Goal: Find specific page/section: Find specific page/section

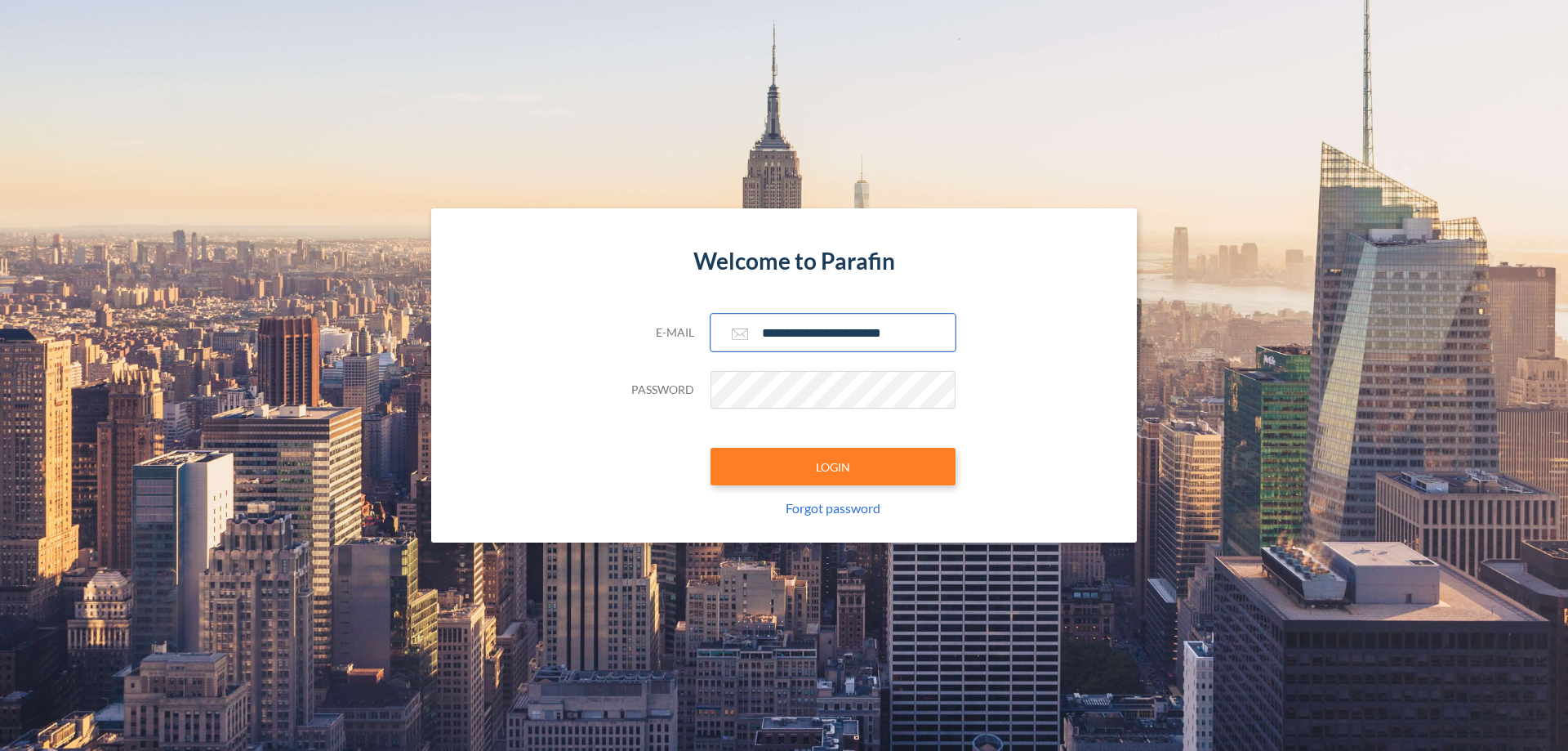
type input "**********"
click at [833, 466] on button "LOGIN" at bounding box center [833, 467] width 245 height 38
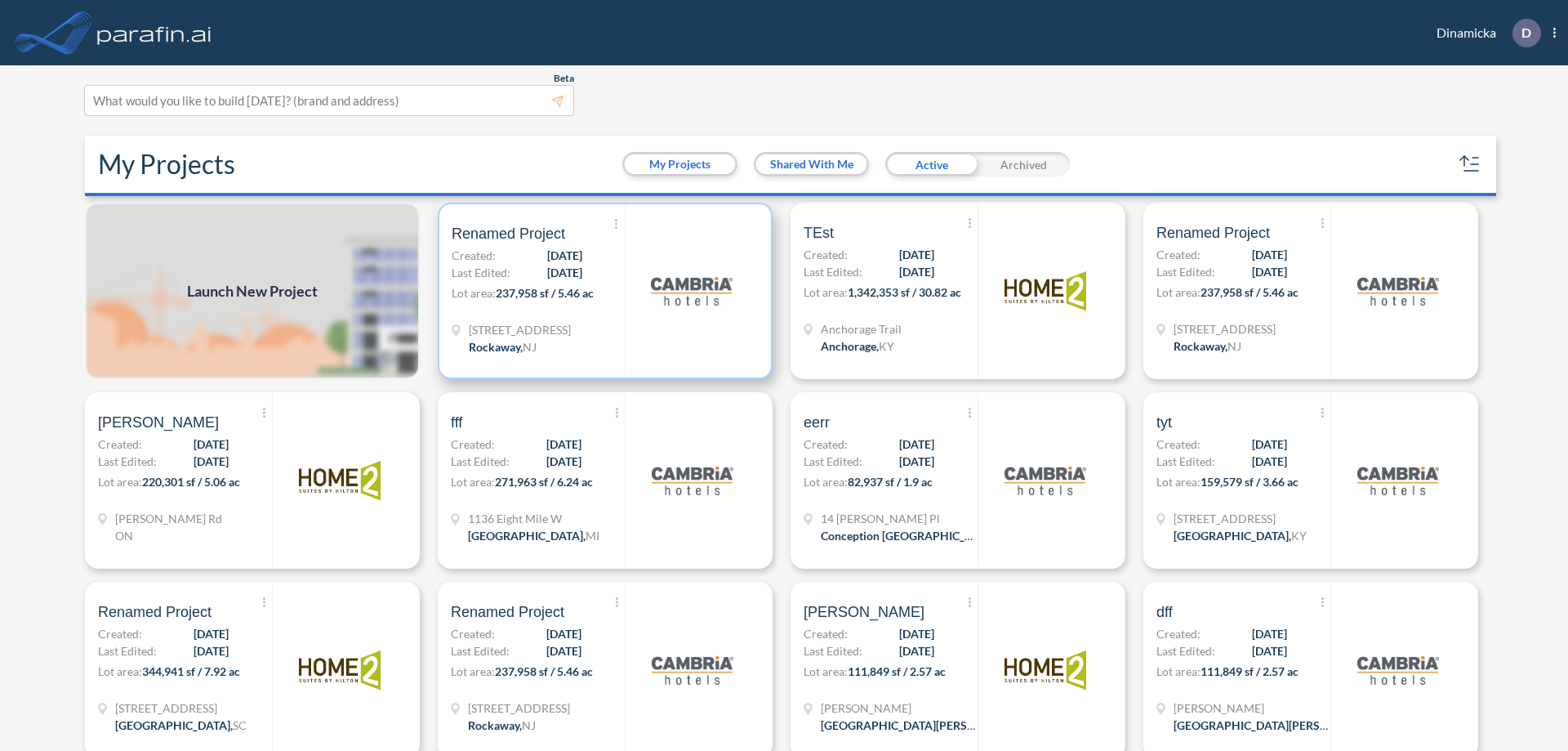
scroll to position [4, 0]
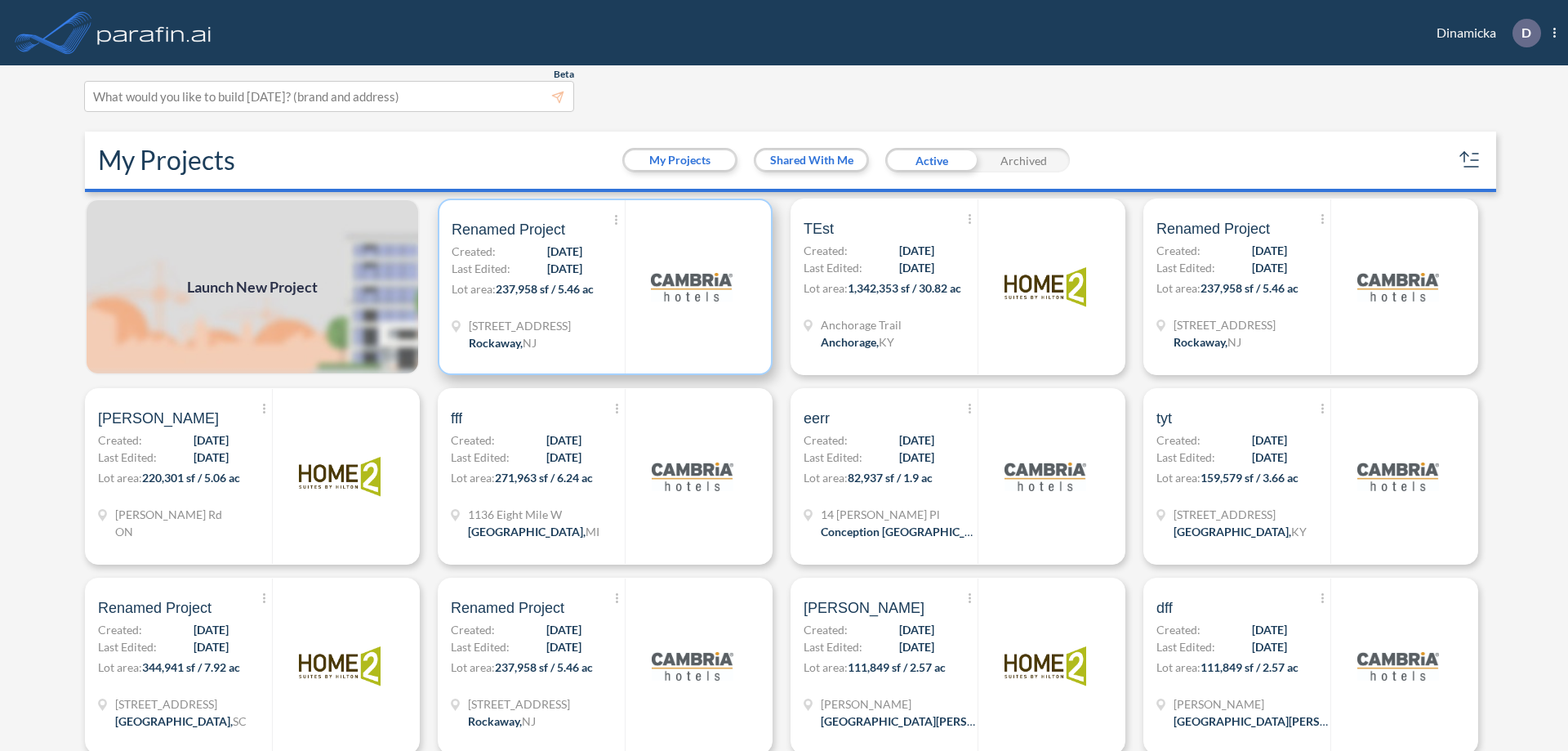
click at [601, 287] on p "Lot area: 237,958 sf / 5.46 ac" at bounding box center [538, 292] width 173 height 23
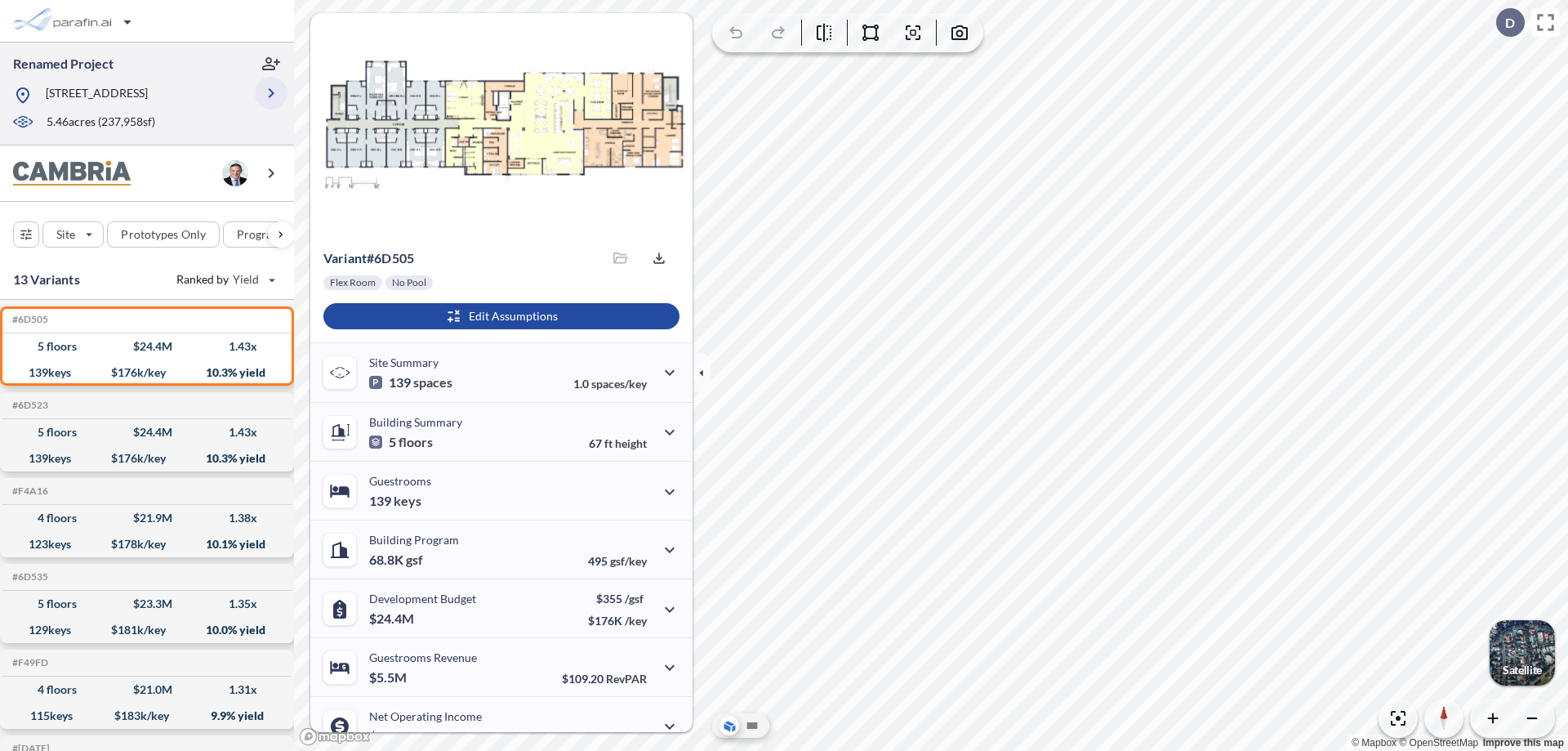
click at [271, 93] on icon "button" at bounding box center [271, 93] width 20 height 20
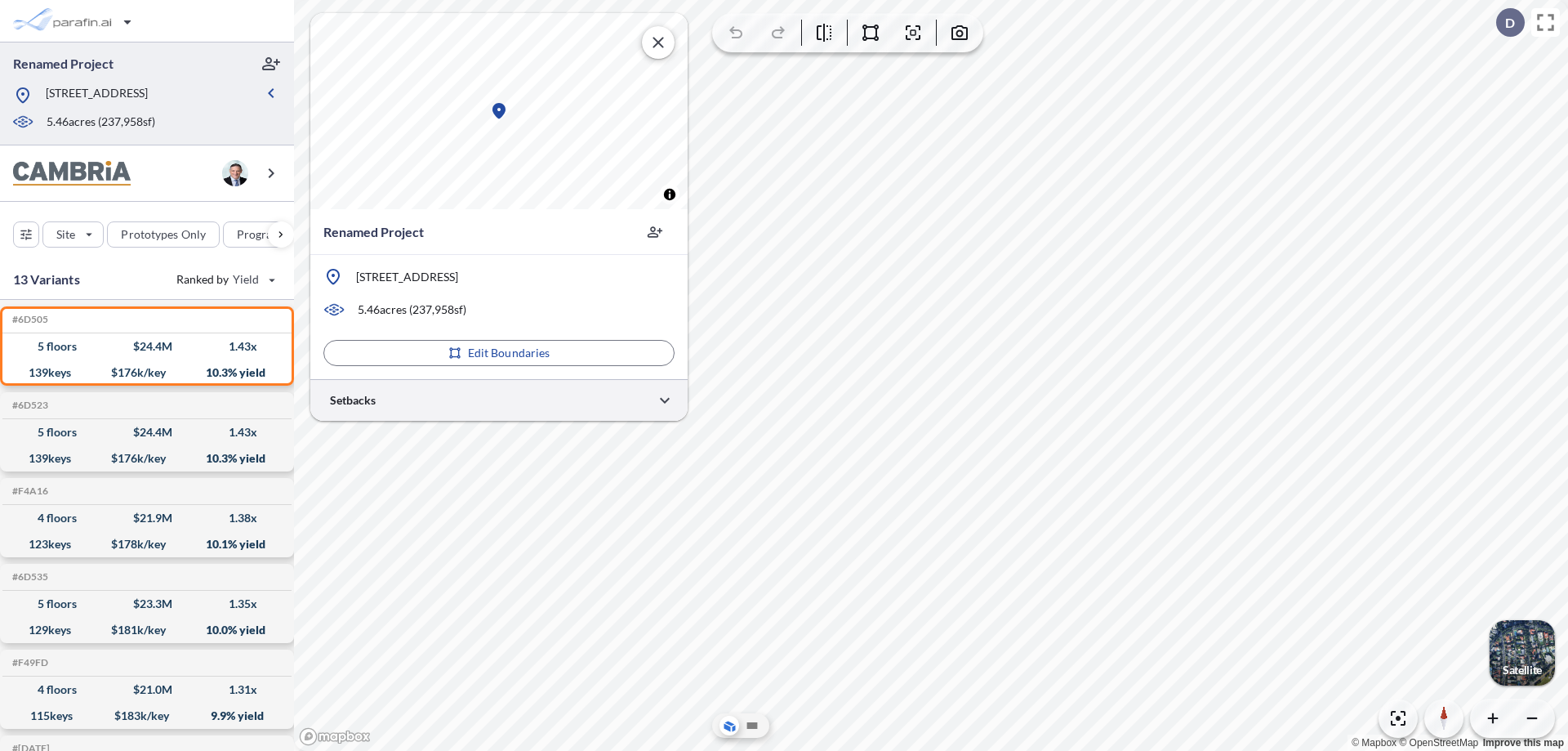
click at [499, 400] on div at bounding box center [499, 400] width 377 height 41
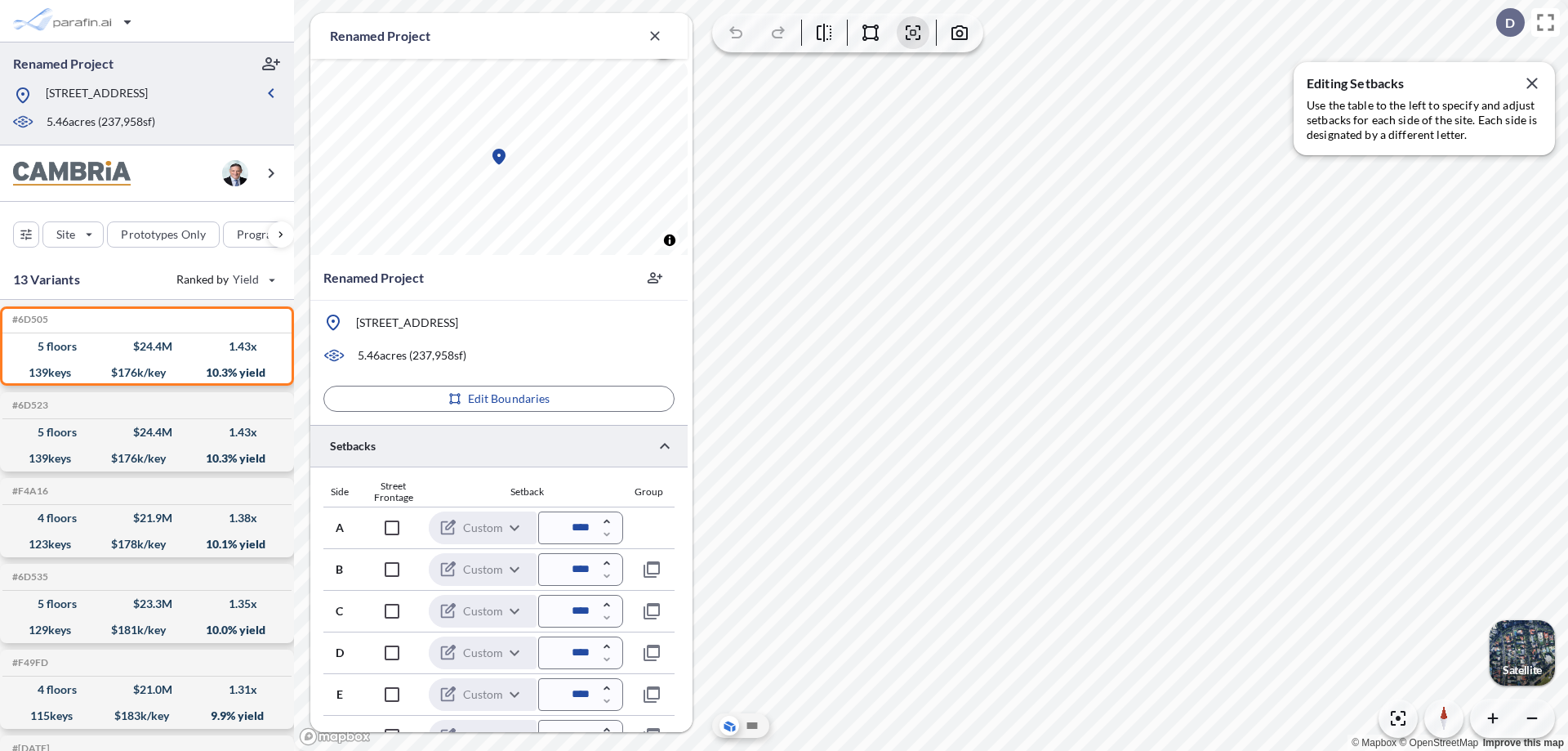
scroll to position [441, 0]
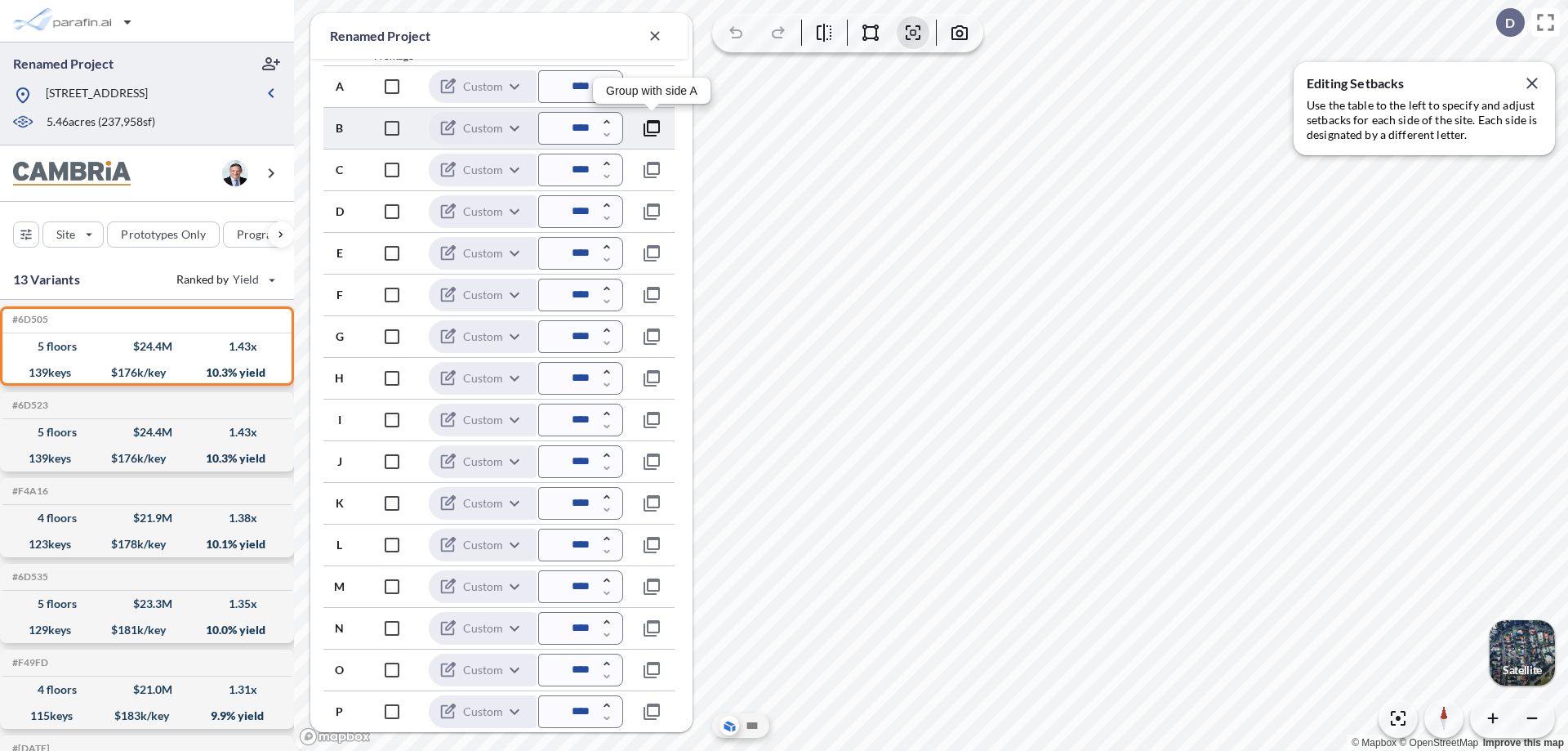
click at [652, 128] on icon "button" at bounding box center [652, 128] width 20 height 20
